Goal: Task Accomplishment & Management: Manage account settings

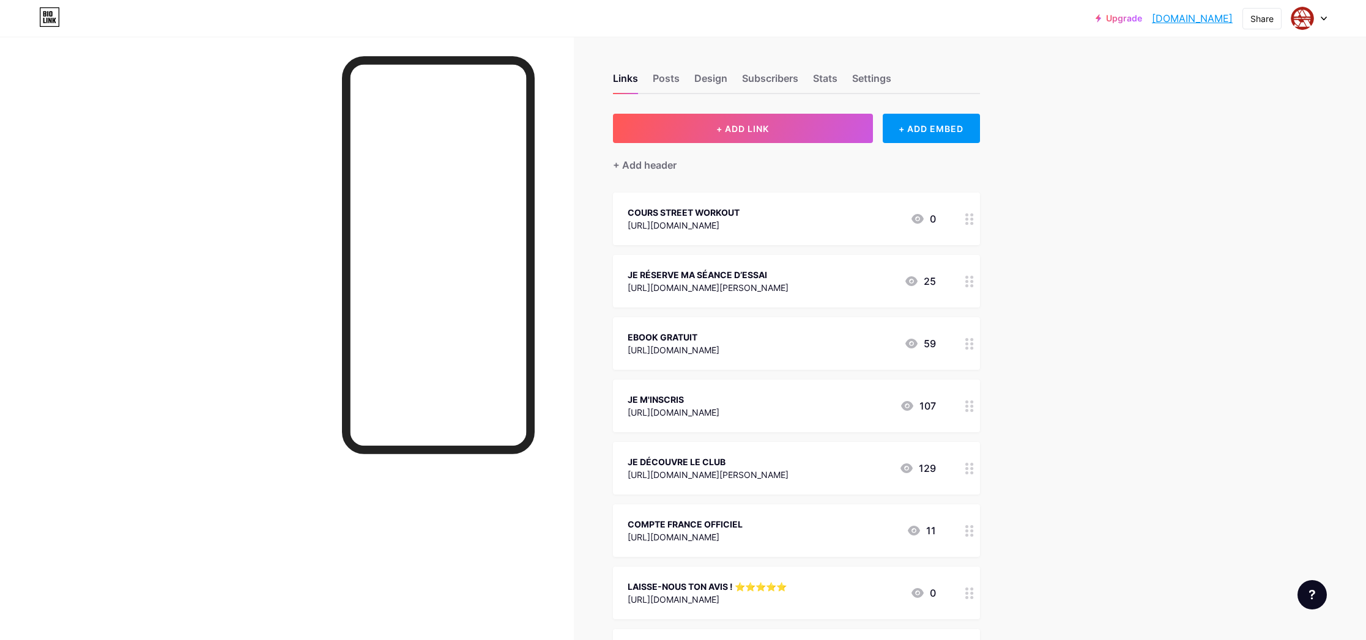
drag, startPoint x: 1313, startPoint y: 23, endPoint x: 1316, endPoint y: 29, distance: 6.8
click at [1314, 24] on div at bounding box center [1308, 18] width 35 height 22
drag, startPoint x: 1234, startPoint y: 164, endPoint x: 1234, endPoint y: 173, distance: 9.2
click at [1234, 164] on li "Logout" at bounding box center [1250, 171] width 152 height 33
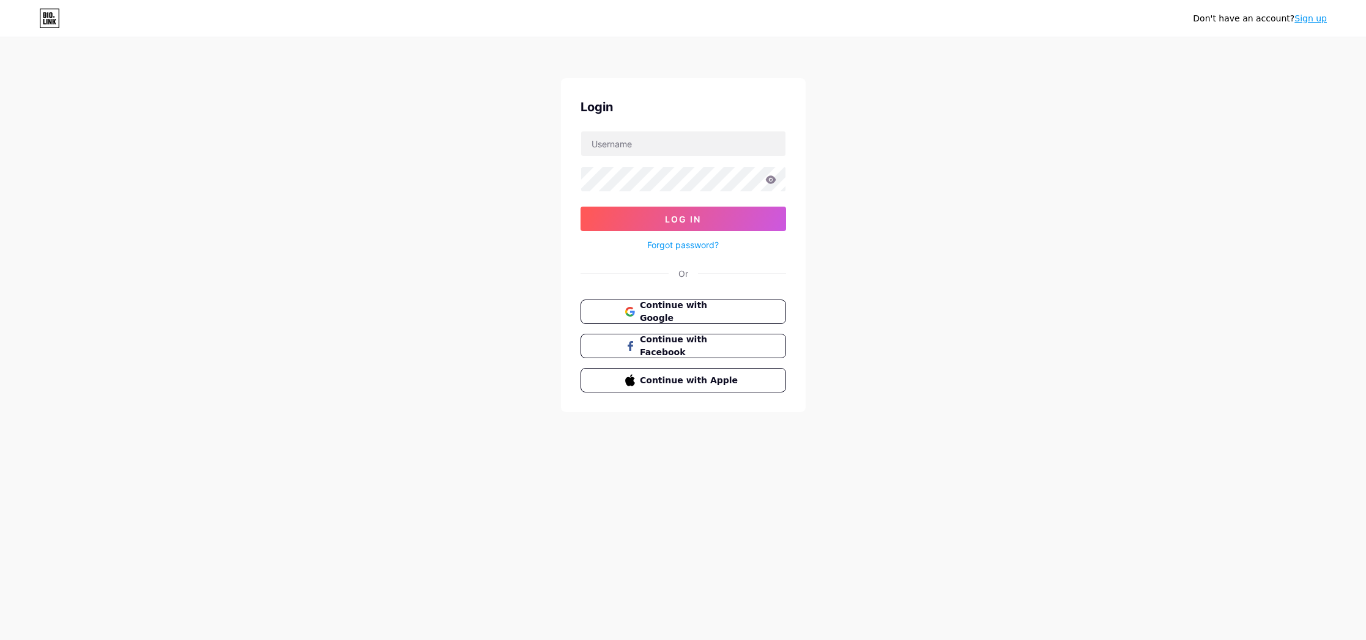
click at [1305, 16] on link "Sign up" at bounding box center [1310, 18] width 32 height 10
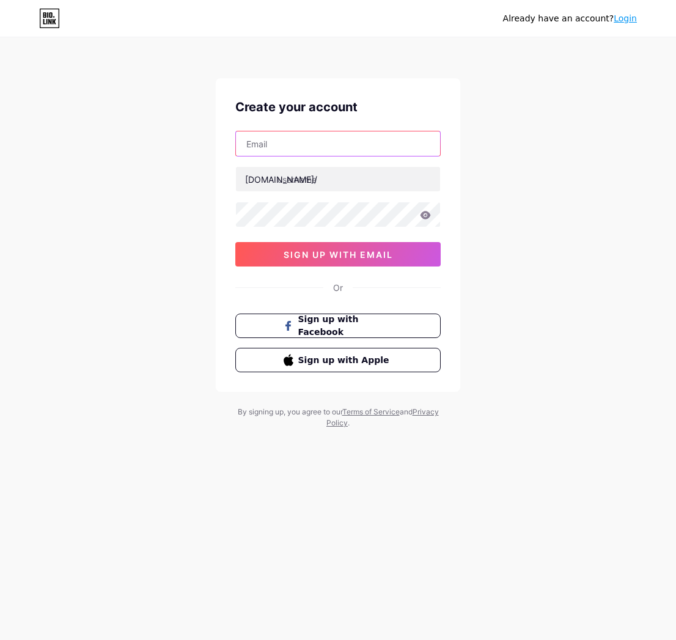
click at [313, 146] on input "text" at bounding box center [338, 144] width 204 height 24
paste input "[EMAIL_ADDRESS][DOMAIN_NAME]"
type input "[EMAIL_ADDRESS][DOMAIN_NAME]"
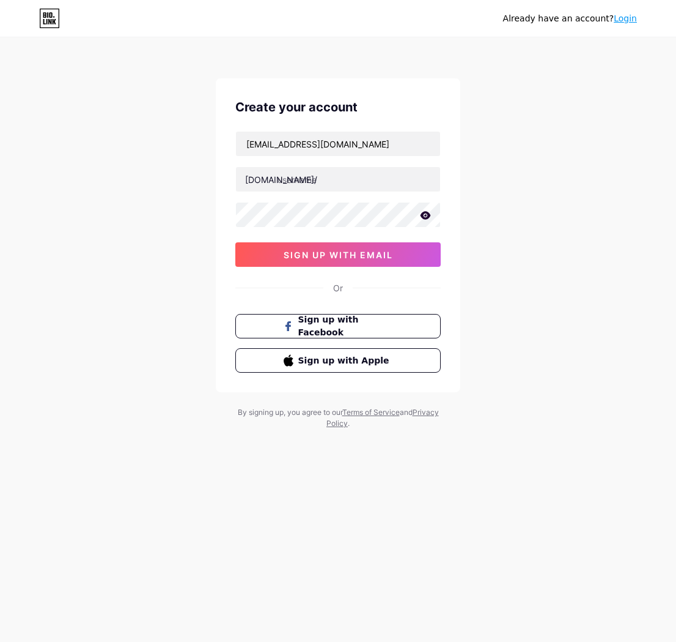
click at [426, 216] on icon at bounding box center [426, 215] width 10 height 8
click at [426, 216] on icon at bounding box center [425, 216] width 10 height 9
click at [309, 187] on input "text" at bounding box center [338, 179] width 204 height 24
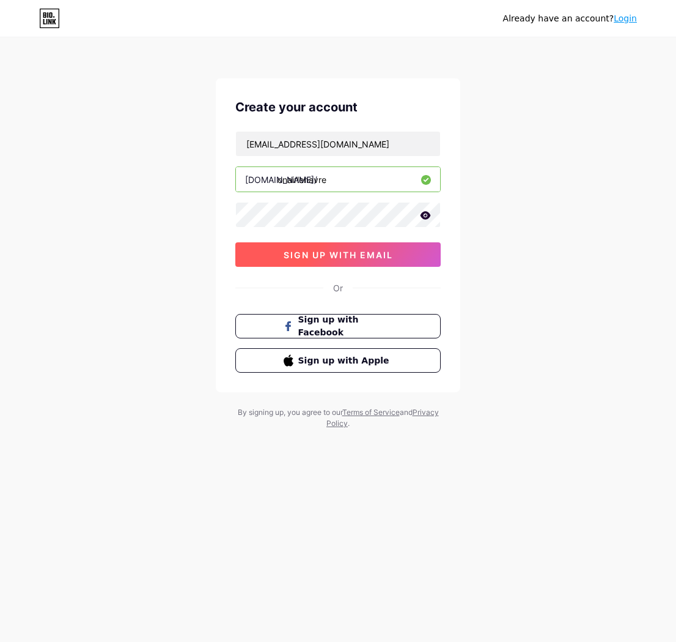
type input "onairlehavre"
click at [376, 260] on button "sign up with email" at bounding box center [338, 254] width 206 height 24
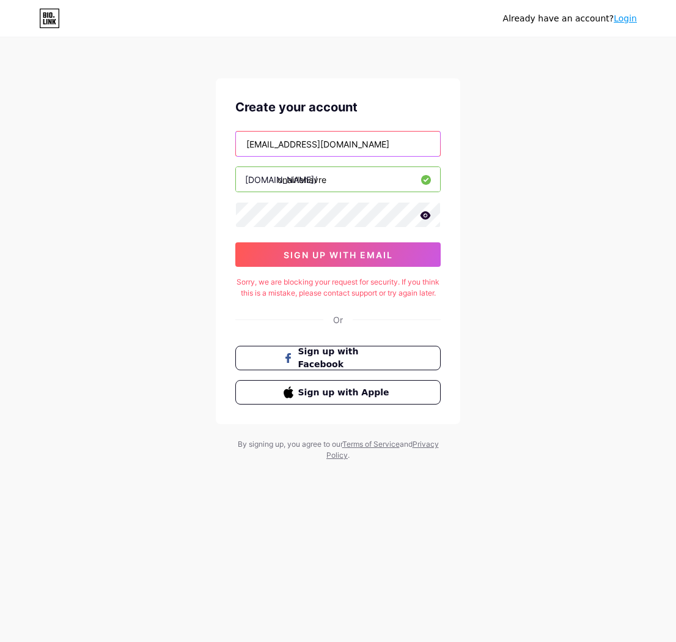
click at [322, 146] on input "[EMAIL_ADDRESS][DOMAIN_NAME]" at bounding box center [338, 144] width 204 height 24
